Goal: Information Seeking & Learning: Learn about a topic

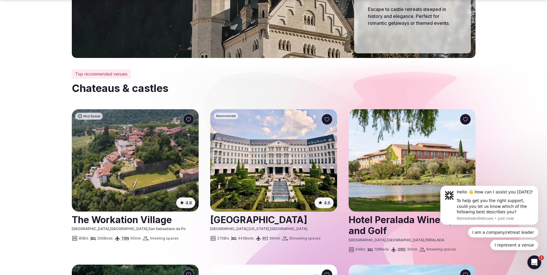
scroll to position [144, 0]
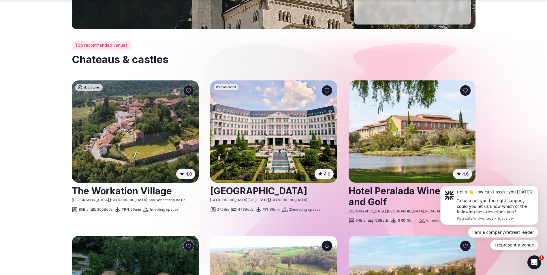
click at [266, 139] on img at bounding box center [273, 131] width 127 height 102
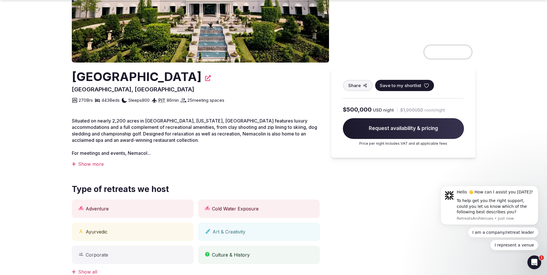
scroll to position [115, 0]
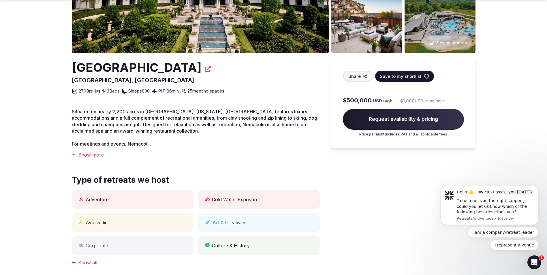
click at [94, 157] on div "Show more" at bounding box center [196, 155] width 248 height 6
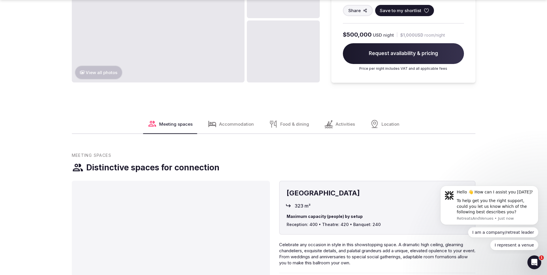
scroll to position [750, 0]
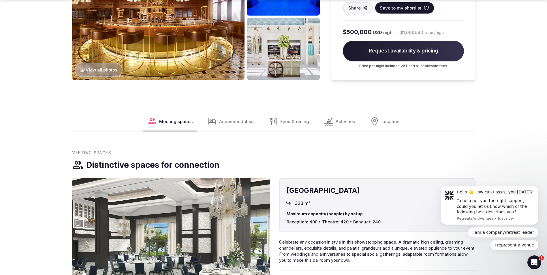
click at [231, 118] on span "Accommodation" at bounding box center [236, 121] width 35 height 6
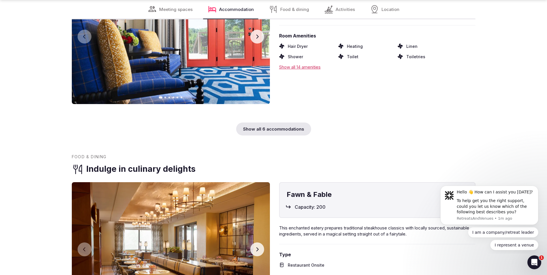
scroll to position [2272, 0]
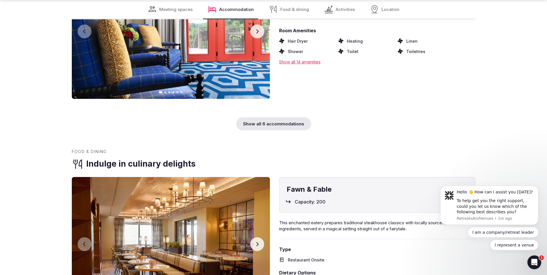
click at [290, 117] on div "Show all 6 accommodations" at bounding box center [273, 123] width 75 height 13
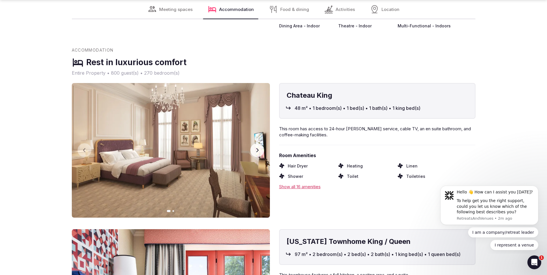
scroll to position [2042, 0]
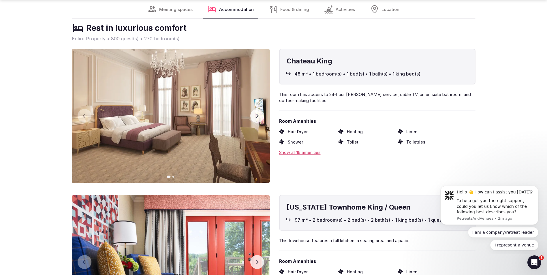
click at [255, 114] on icon "button" at bounding box center [257, 116] width 5 height 5
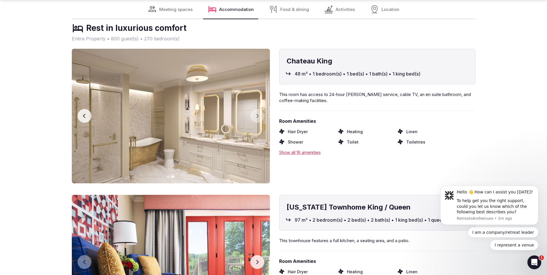
click at [293, 149] on div "Show all 16 amenities" at bounding box center [377, 152] width 196 height 6
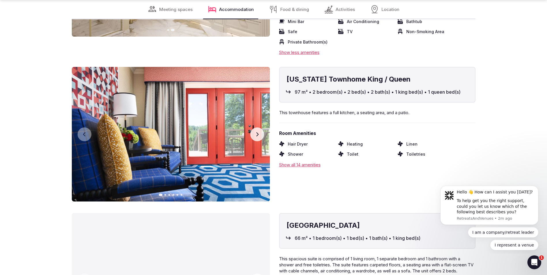
scroll to position [2215, 0]
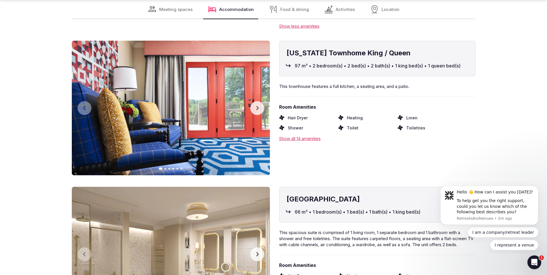
click at [293, 136] on div "Show all 14 amenities" at bounding box center [377, 139] width 196 height 6
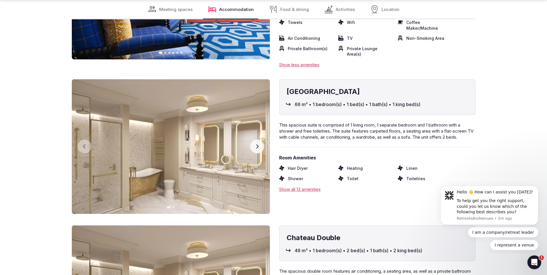
scroll to position [2359, 0]
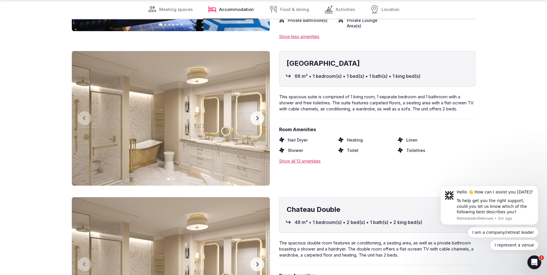
click at [301, 158] on div "Show all 13 amenities" at bounding box center [377, 161] width 196 height 6
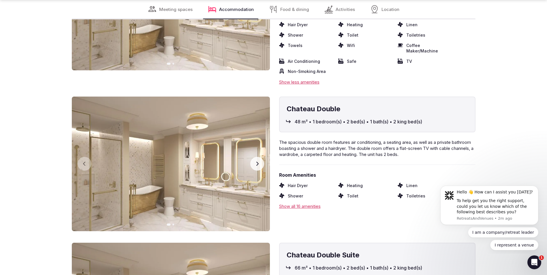
scroll to position [2503, 0]
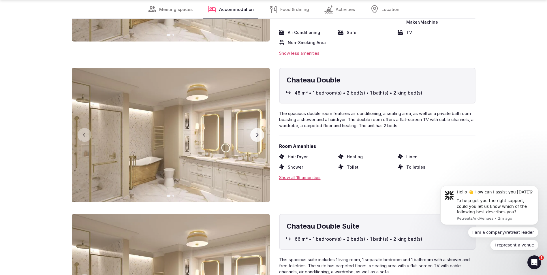
click at [311, 174] on div "Show all 16 amenities" at bounding box center [377, 177] width 196 height 6
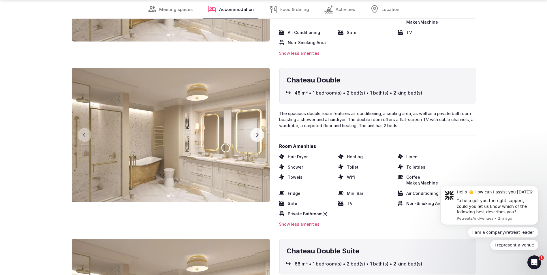
scroll to position [2647, 0]
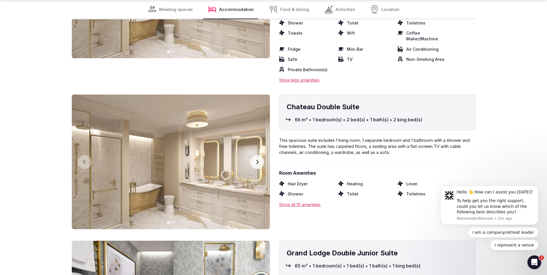
drag, startPoint x: 307, startPoint y: 167, endPoint x: 318, endPoint y: 172, distance: 11.6
click at [307, 202] on div "Show all 15 amenities" at bounding box center [377, 205] width 196 height 6
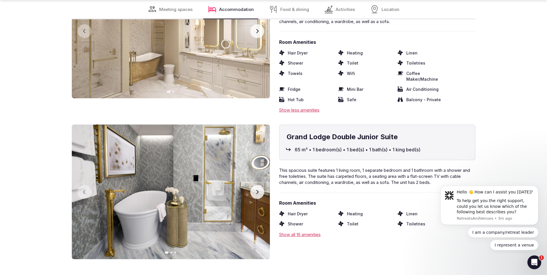
scroll to position [2791, 0]
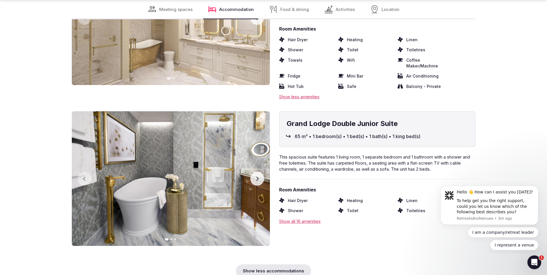
click at [304, 218] on div "Show all 16 amenities" at bounding box center [377, 221] width 196 height 6
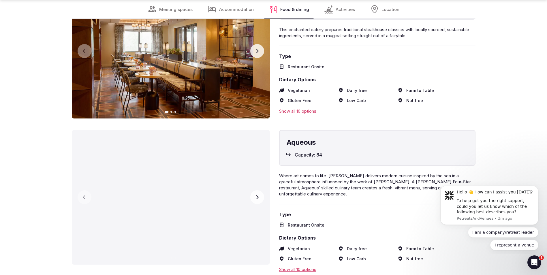
scroll to position [3166, 0]
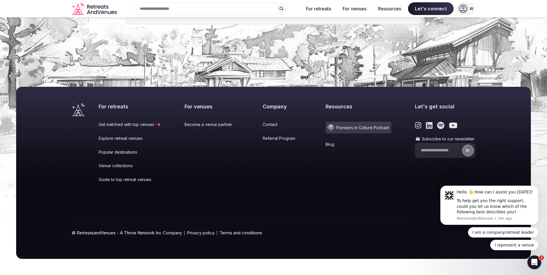
scroll to position [144, 0]
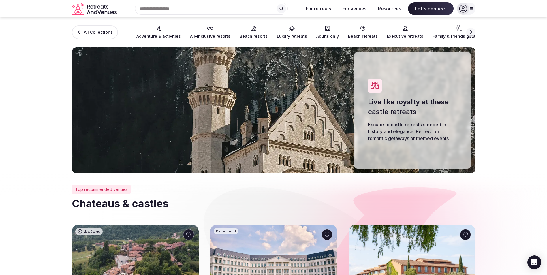
click at [284, 33] on link "Luxury retreats" at bounding box center [292, 32] width 30 height 14
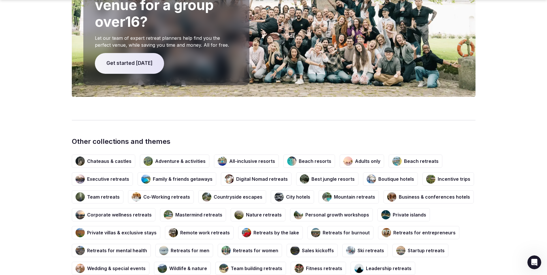
scroll to position [951, 0]
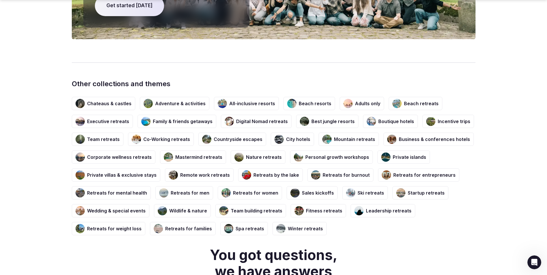
click at [96, 100] on h3 "Chateaus & castles" at bounding box center [109, 103] width 44 height 6
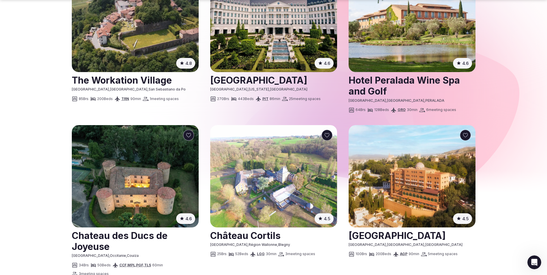
scroll to position [288, 0]
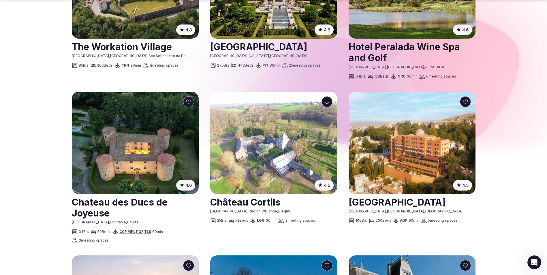
click at [291, 141] on img at bounding box center [273, 143] width 127 height 102
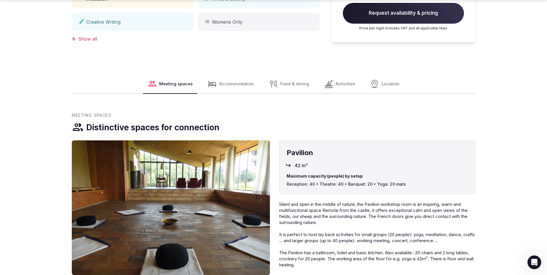
scroll to position [346, 0]
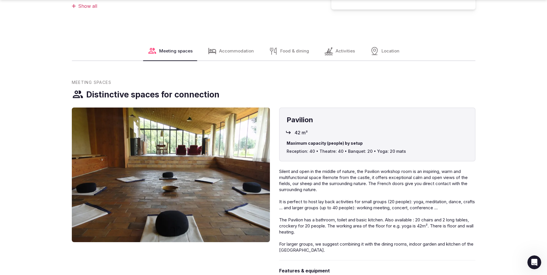
click at [225, 48] on span "Accommodation" at bounding box center [236, 51] width 35 height 6
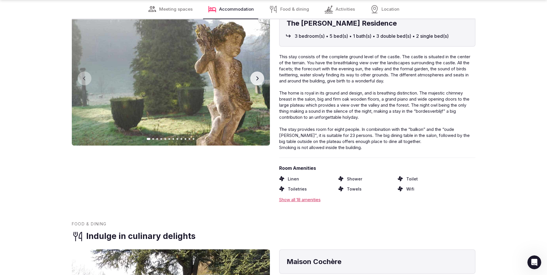
scroll to position [722, 0]
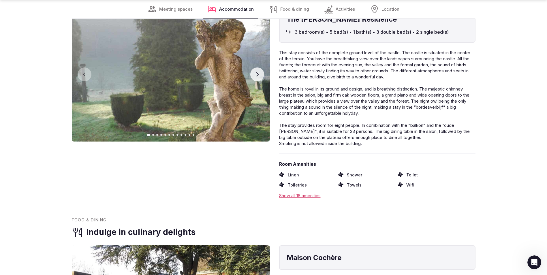
click at [297, 197] on div "Show all 18 amenities" at bounding box center [377, 196] width 196 height 6
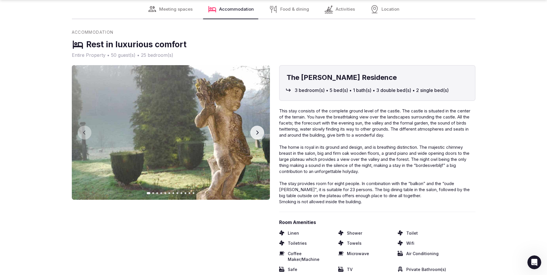
scroll to position [664, 0]
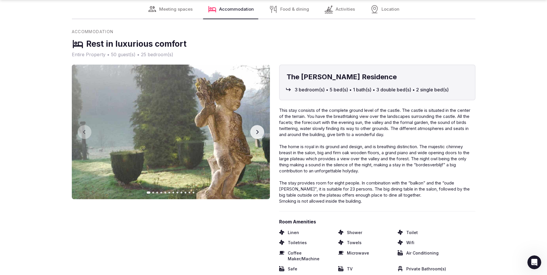
click at [255, 136] on button "Next slide" at bounding box center [257, 132] width 14 height 14
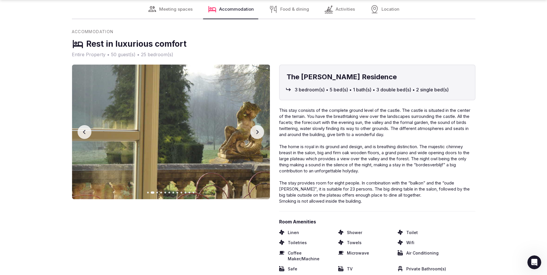
click at [255, 136] on button "Next slide" at bounding box center [257, 132] width 14 height 14
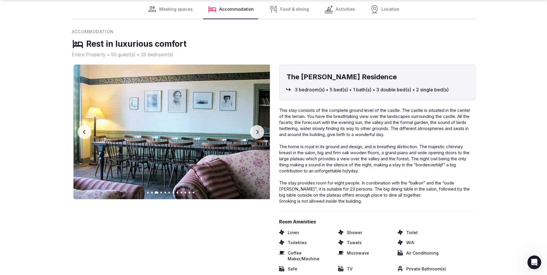
click at [255, 136] on button "Next slide" at bounding box center [257, 132] width 14 height 14
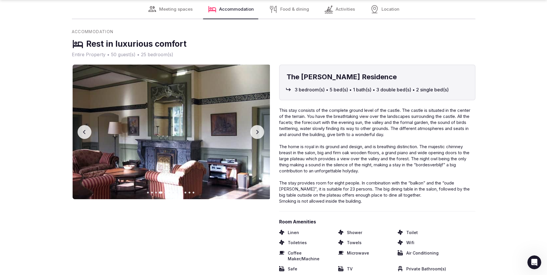
click at [255, 136] on button "Next slide" at bounding box center [257, 132] width 14 height 14
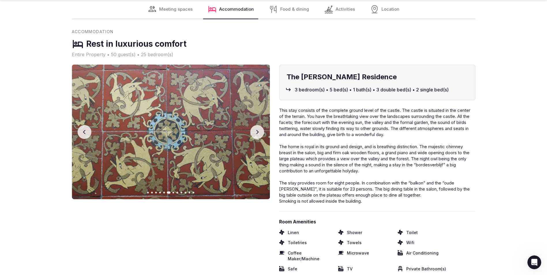
click at [255, 136] on button "Next slide" at bounding box center [257, 132] width 14 height 14
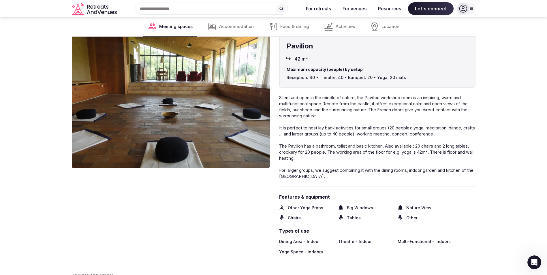
scroll to position [376, 0]
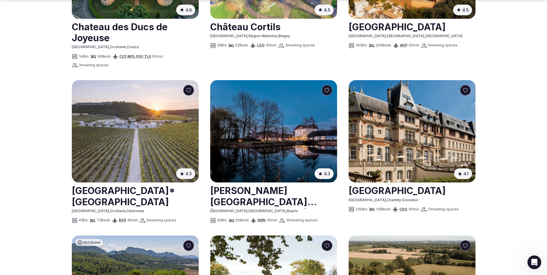
scroll to position [490, 0]
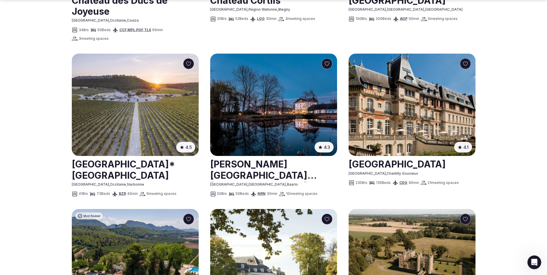
click at [394, 116] on img at bounding box center [412, 105] width 127 height 102
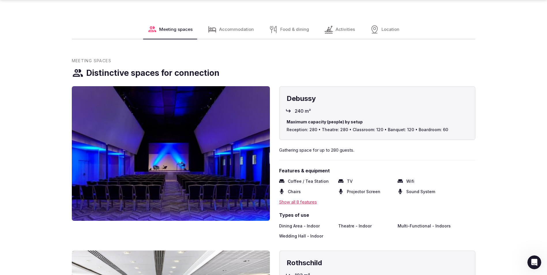
scroll to position [605, 0]
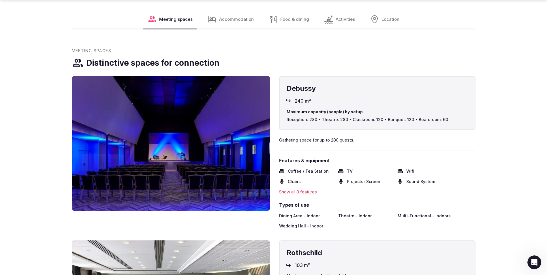
click at [237, 21] on span "Accommodation" at bounding box center [236, 19] width 35 height 6
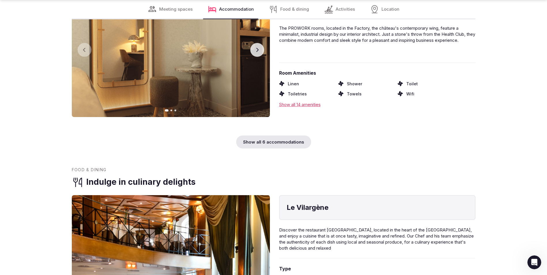
scroll to position [2796, 0]
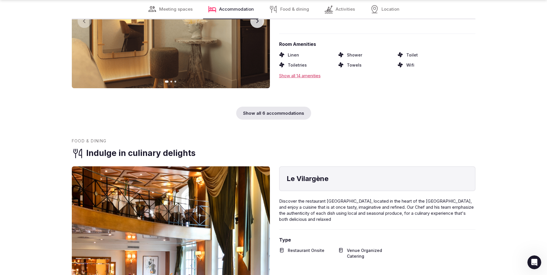
click at [279, 119] on div "Show all 6 accommodations" at bounding box center [273, 113] width 75 height 13
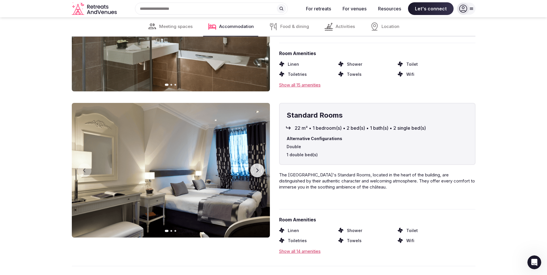
scroll to position [3084, 0]
